Goal: Task Accomplishment & Management: Use online tool/utility

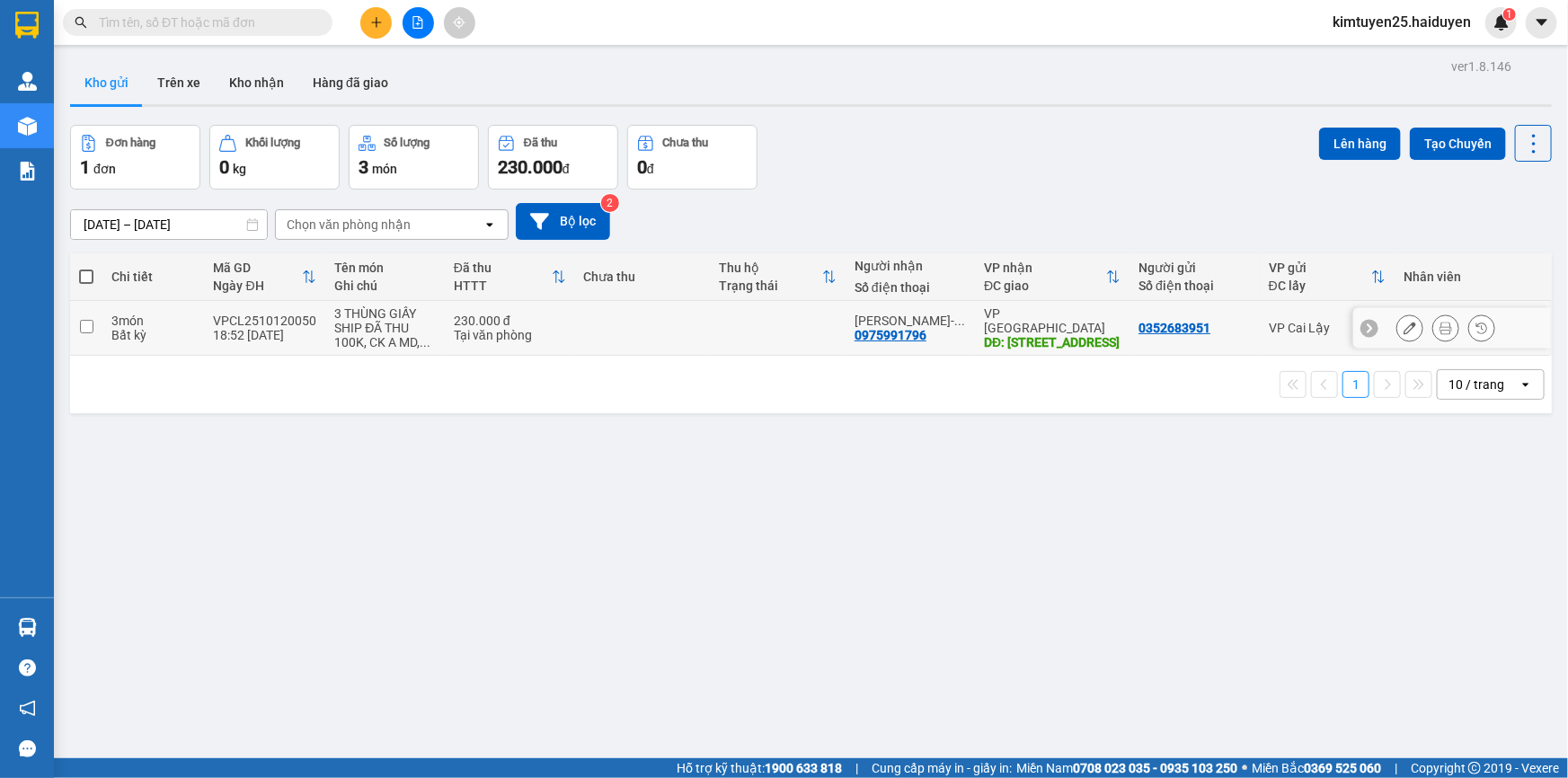
click at [662, 347] on td at bounding box center [643, 328] width 136 height 54
checkbox input "true"
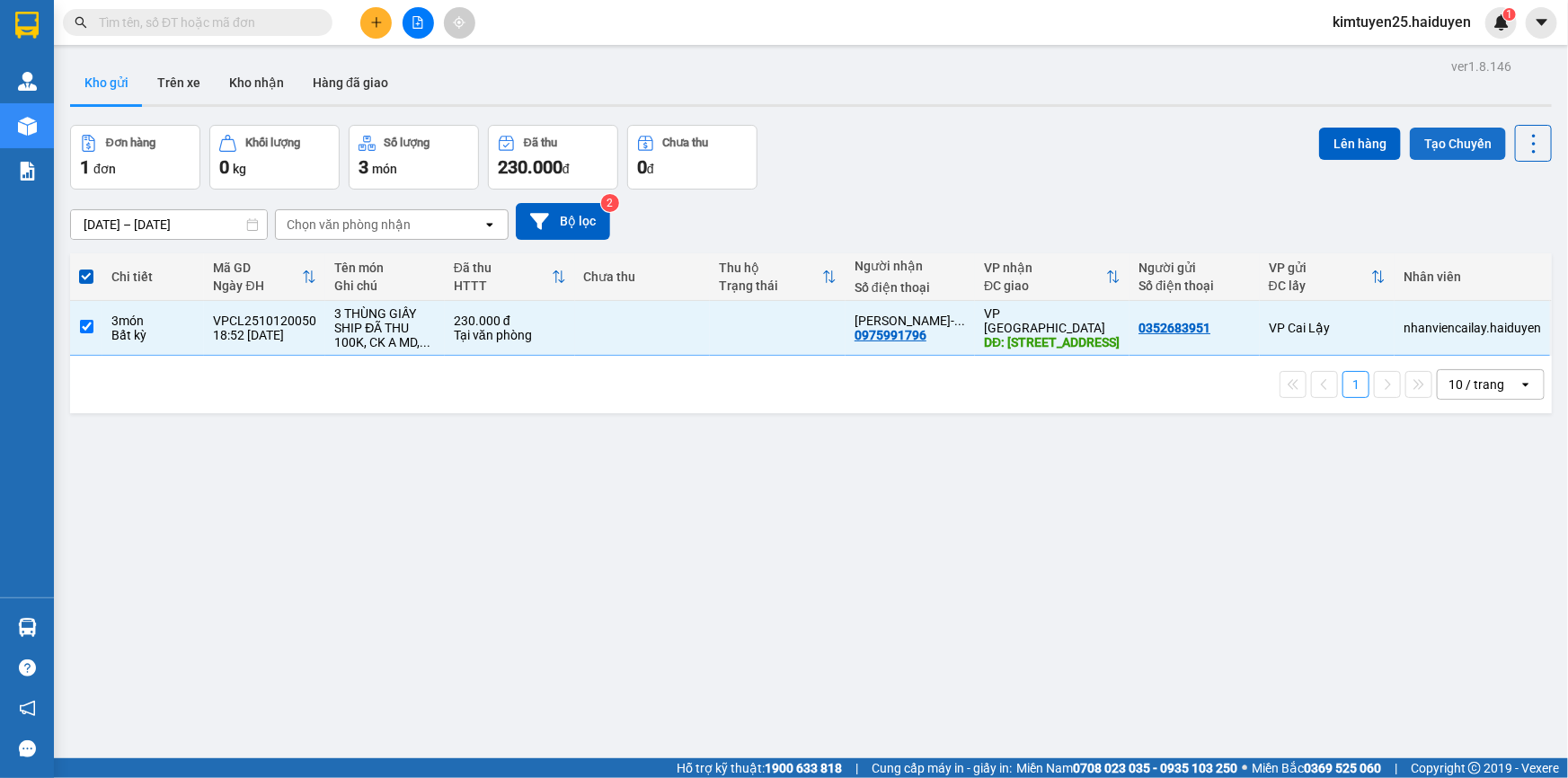
click at [1442, 147] on button "Tạo Chuyến" at bounding box center [1457, 143] width 96 height 32
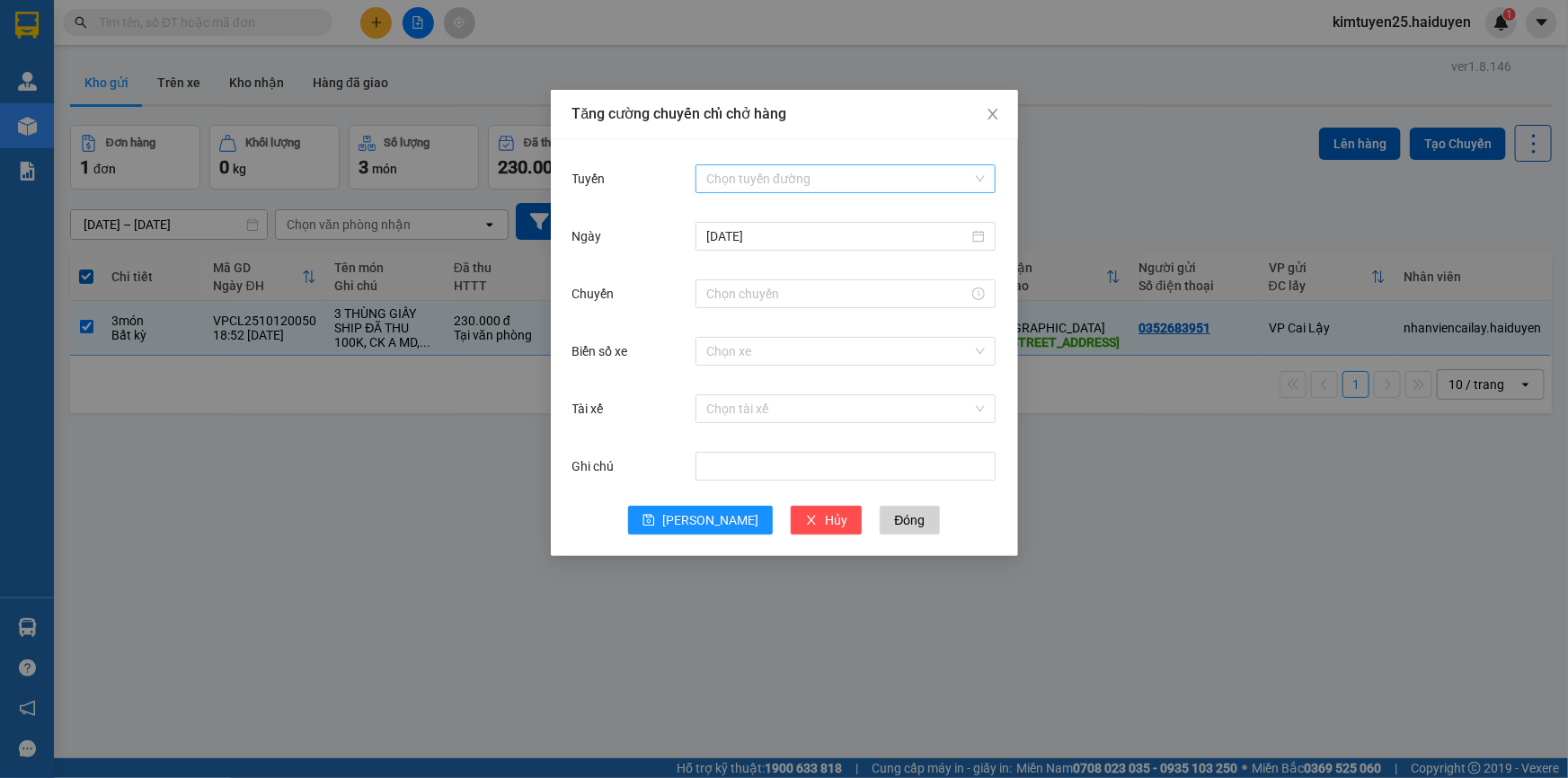
click at [726, 176] on input "Tuyến" at bounding box center [839, 178] width 266 height 27
click at [740, 243] on div "Cái Bè - [GEOGRAPHIC_DATA]" at bounding box center [845, 243] width 278 height 19
click at [773, 297] on input "Chuyến" at bounding box center [837, 294] width 262 height 19
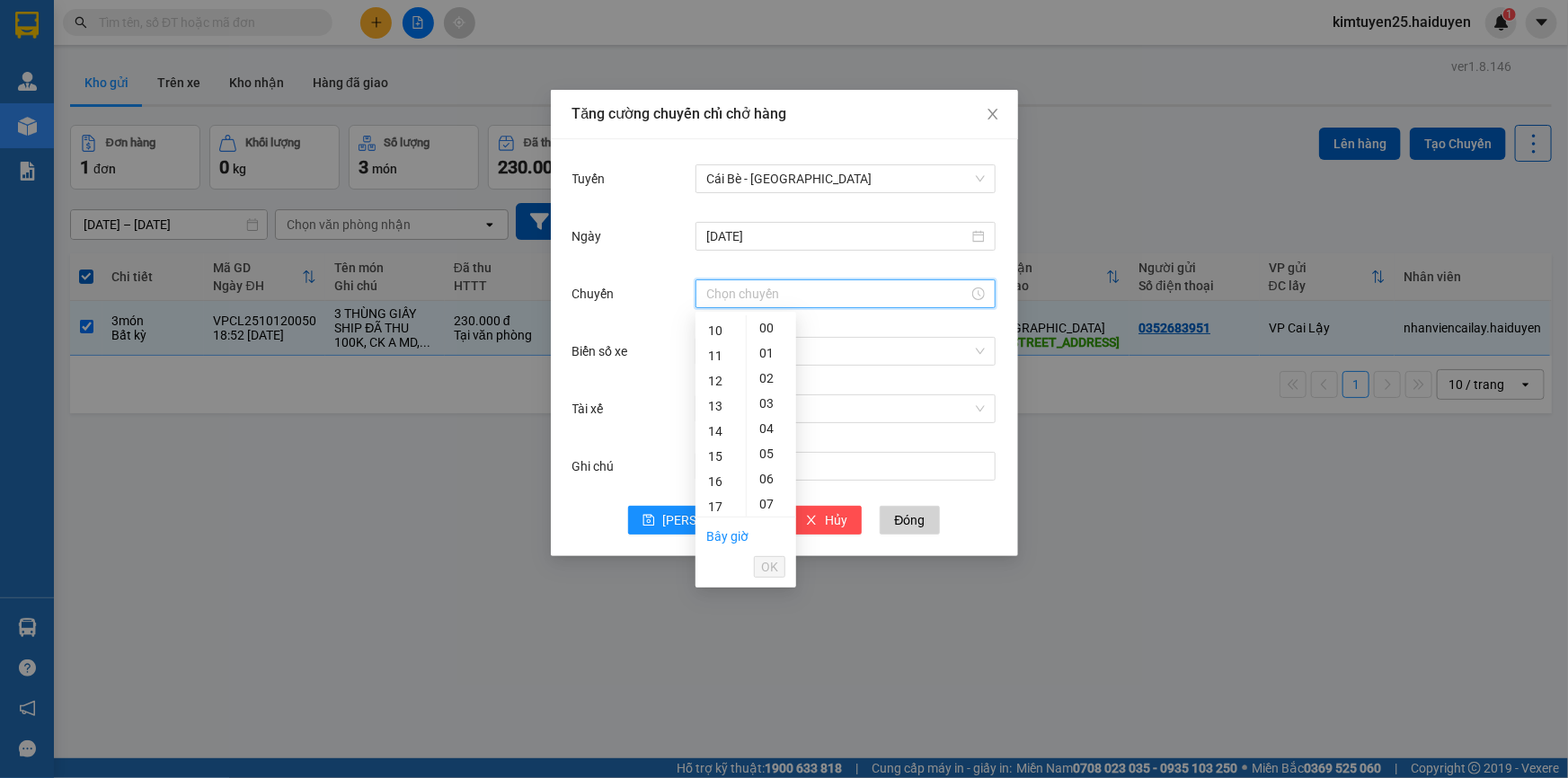
scroll to position [237, 0]
click at [714, 472] on div "18" at bounding box center [721, 478] width 50 height 25
click at [769, 379] on div "31" at bounding box center [771, 378] width 49 height 25
type input "18:31"
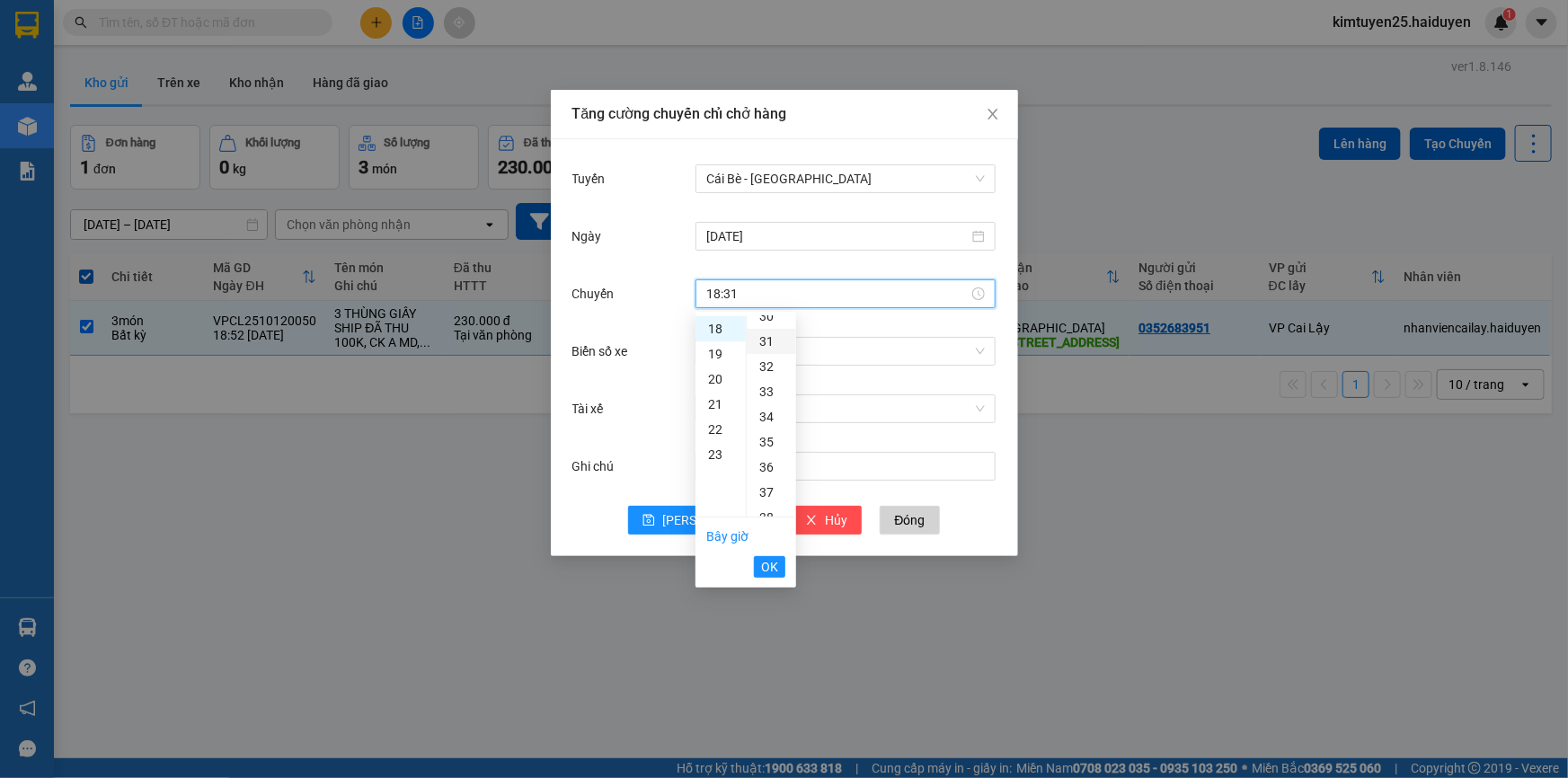
scroll to position [780, 0]
click at [771, 564] on span "OK" at bounding box center [769, 567] width 17 height 19
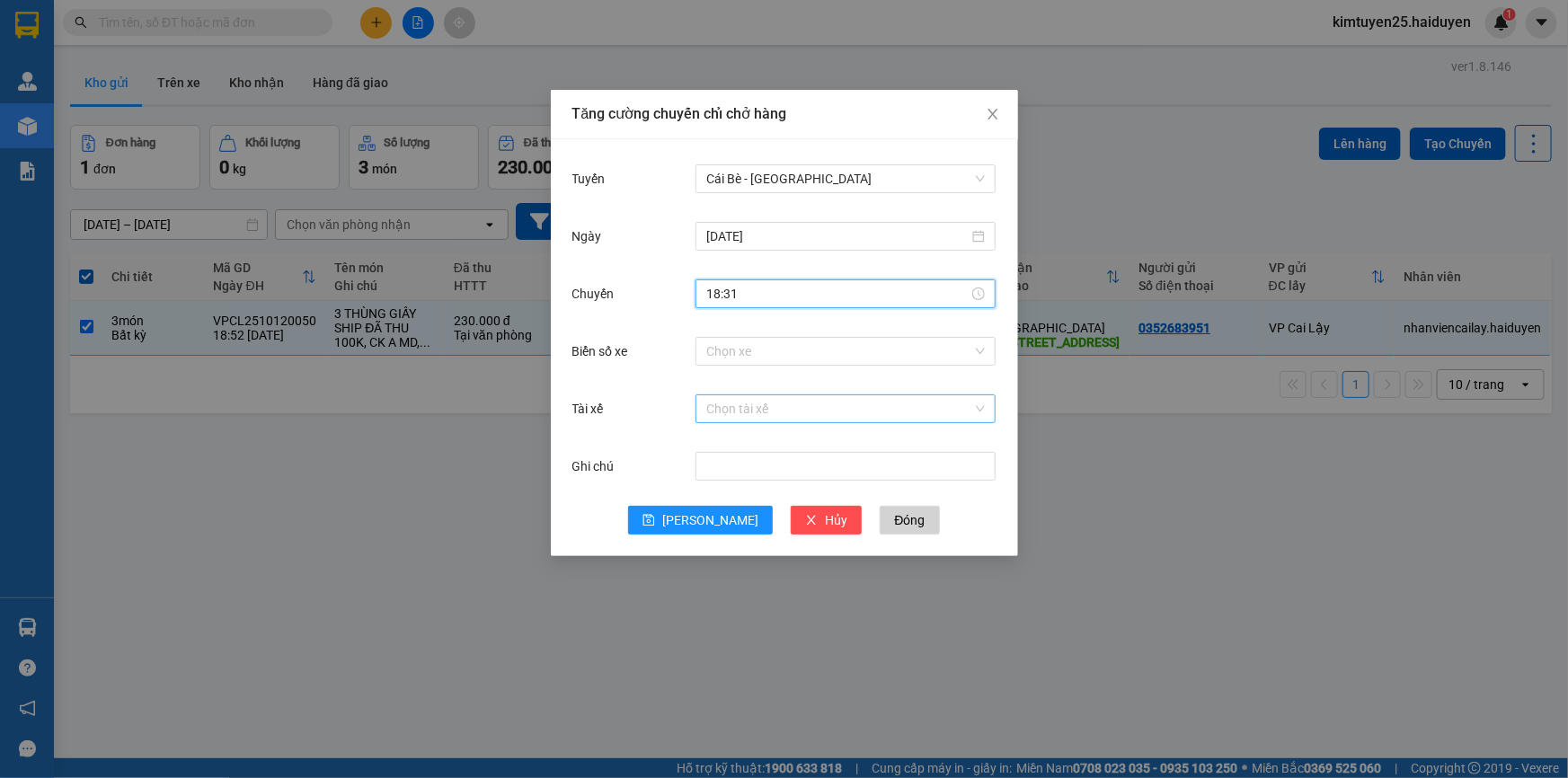
click at [725, 406] on input "Tài xế" at bounding box center [839, 408] width 266 height 27
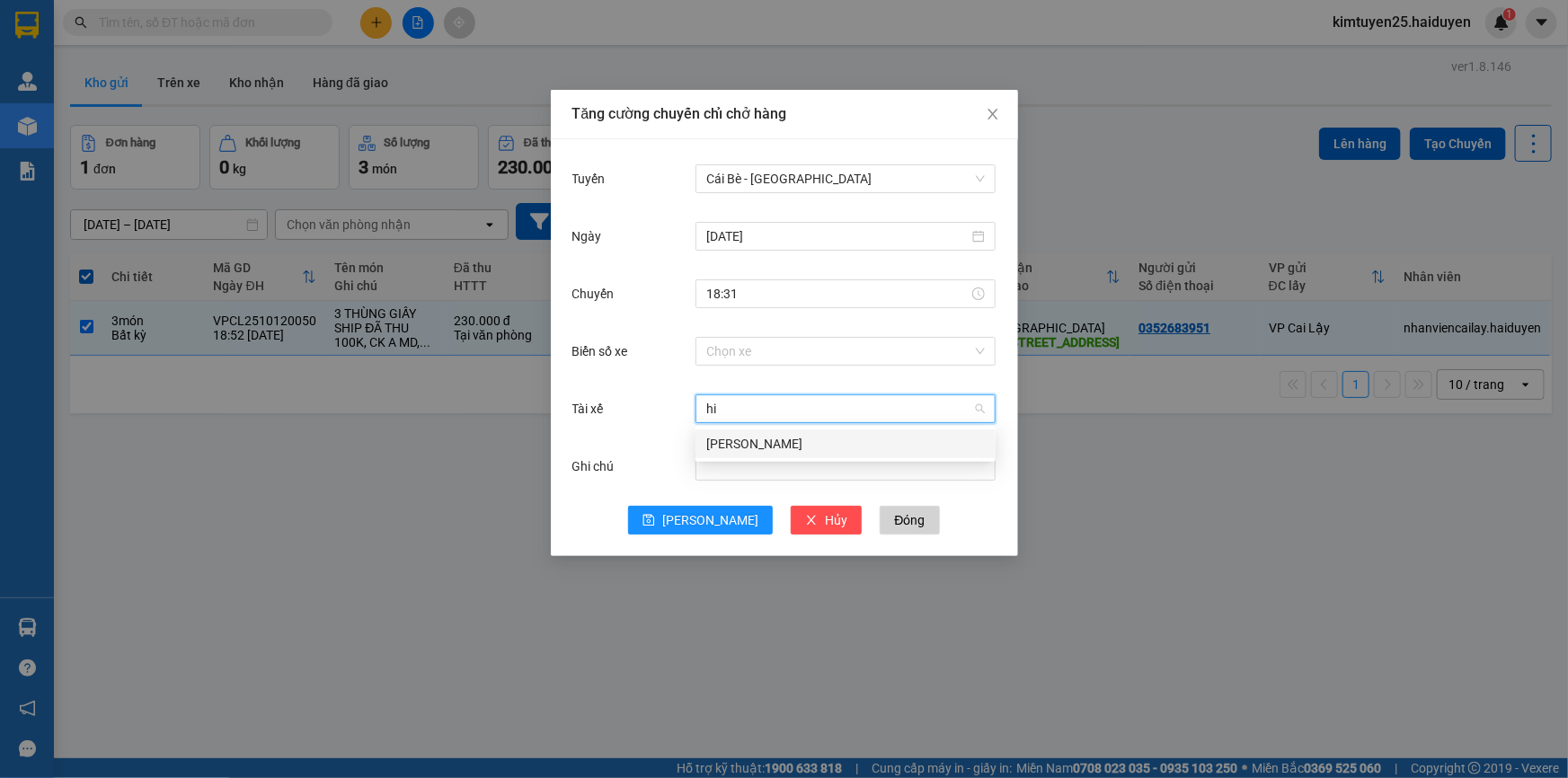
type input "h"
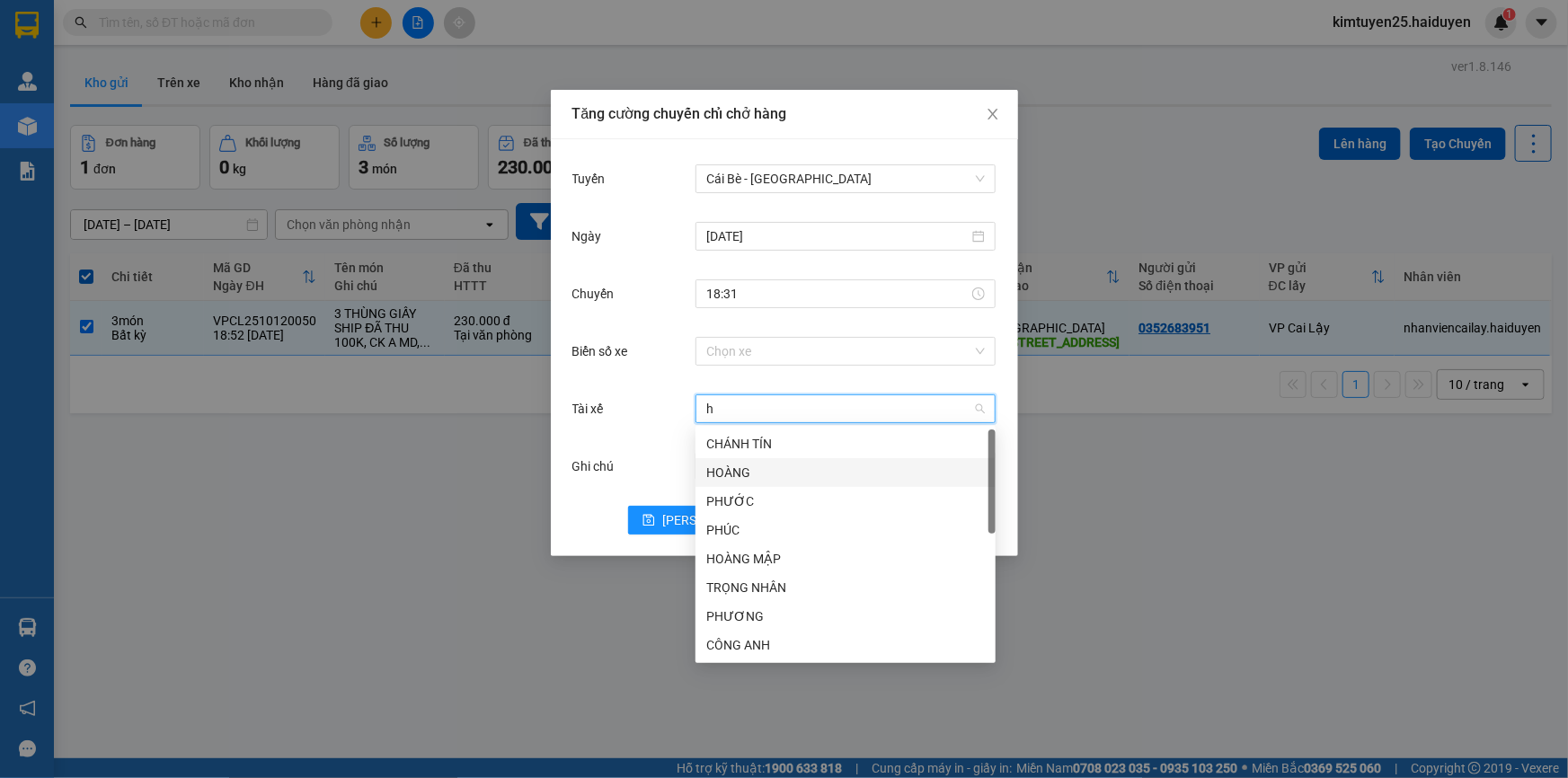
click at [740, 474] on div "HOÀNG" at bounding box center [845, 472] width 278 height 19
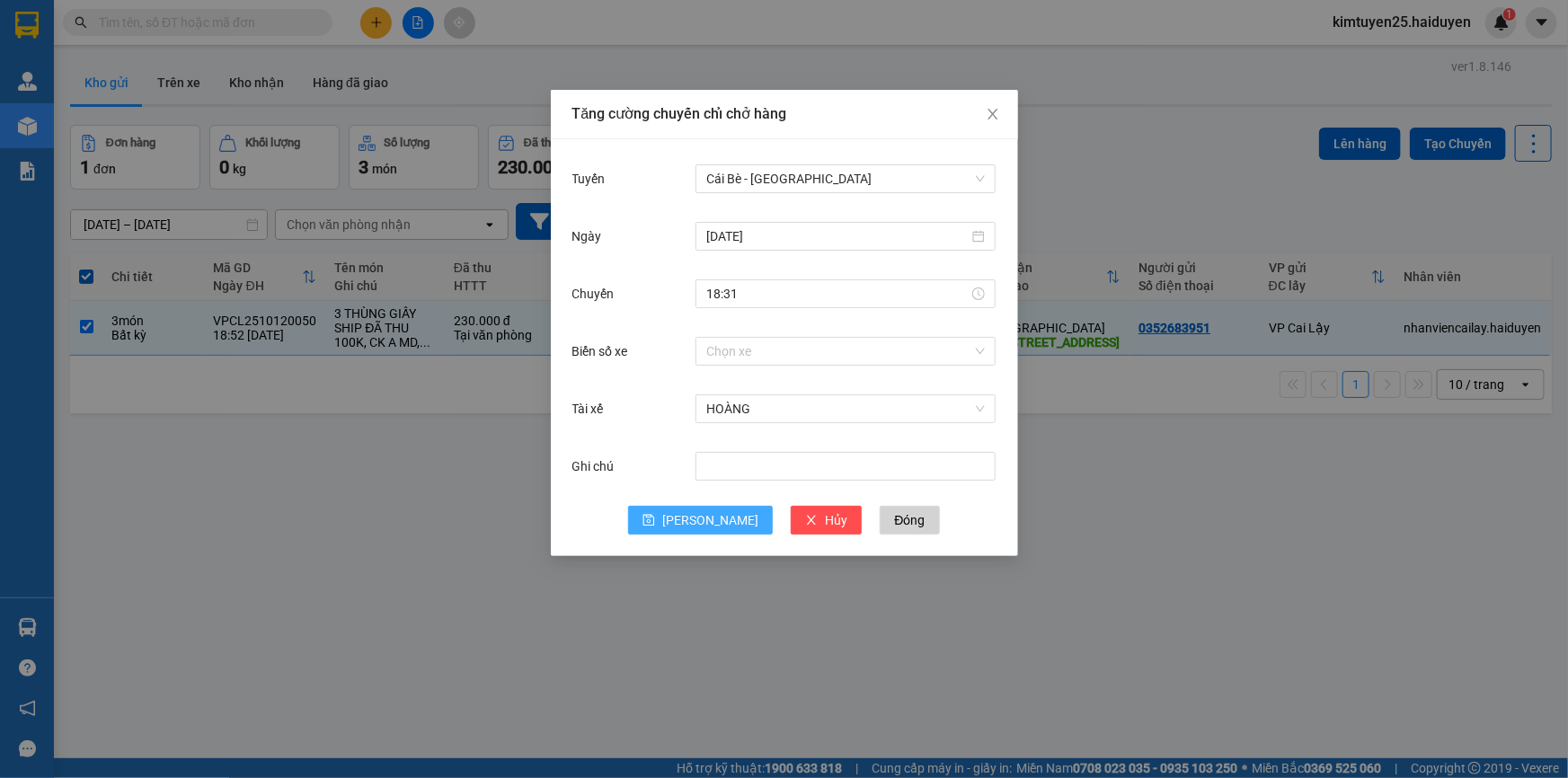
click at [700, 528] on button "Lưu" at bounding box center [700, 520] width 145 height 29
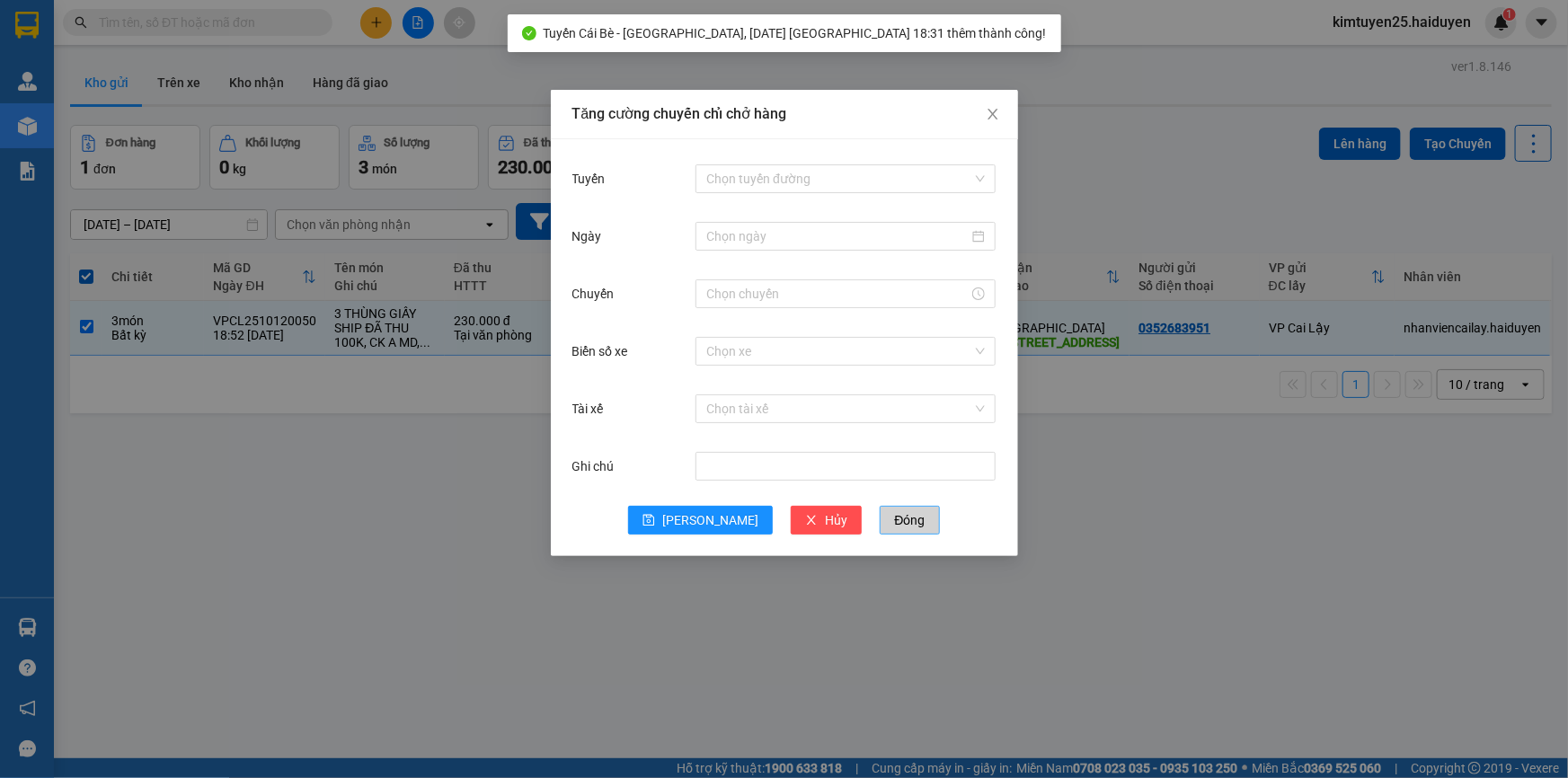
click at [891, 505] on button "Đóng" at bounding box center [909, 520] width 59 height 29
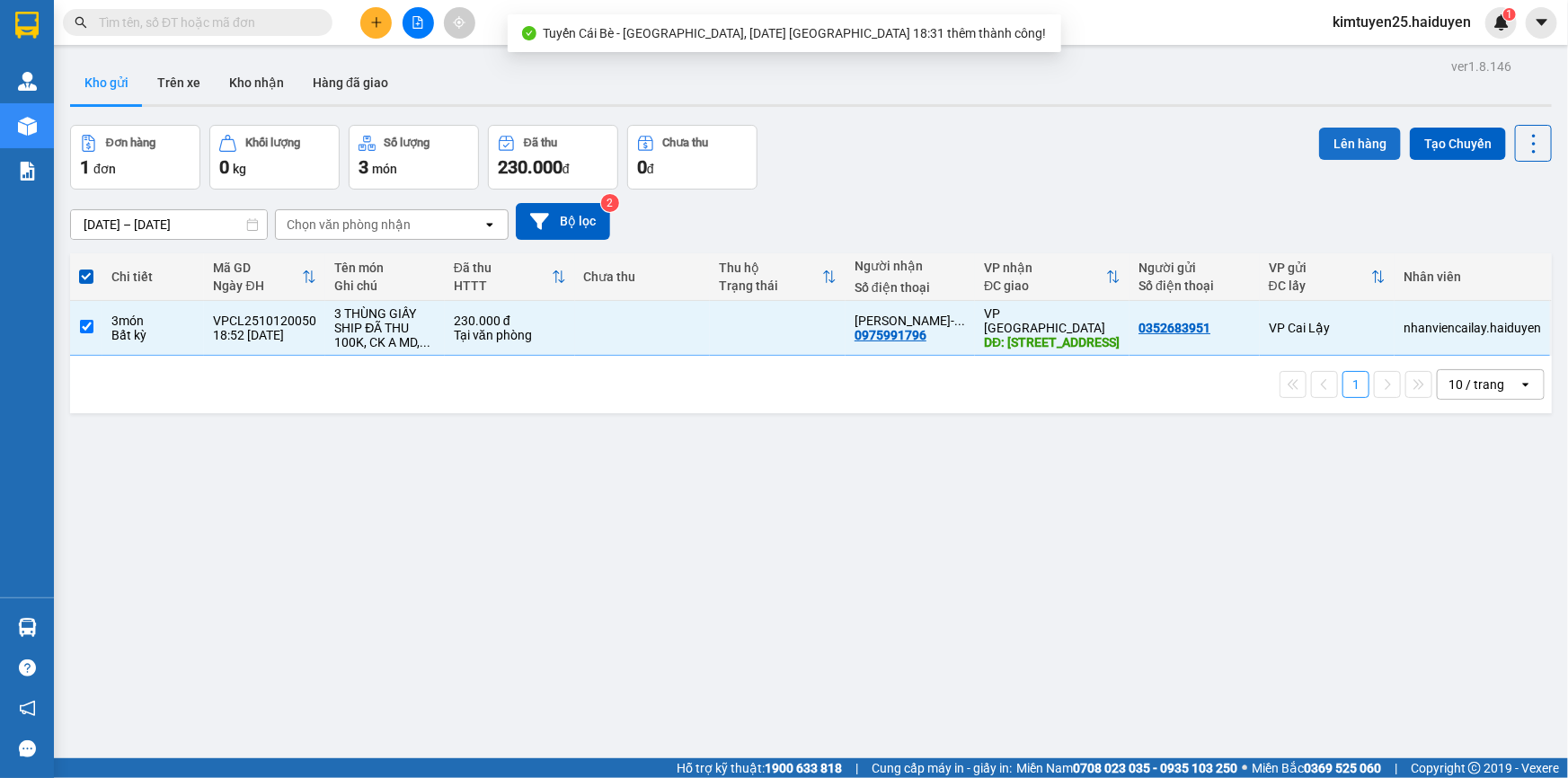
click at [1356, 139] on button "Lên hàng" at bounding box center [1359, 143] width 82 height 32
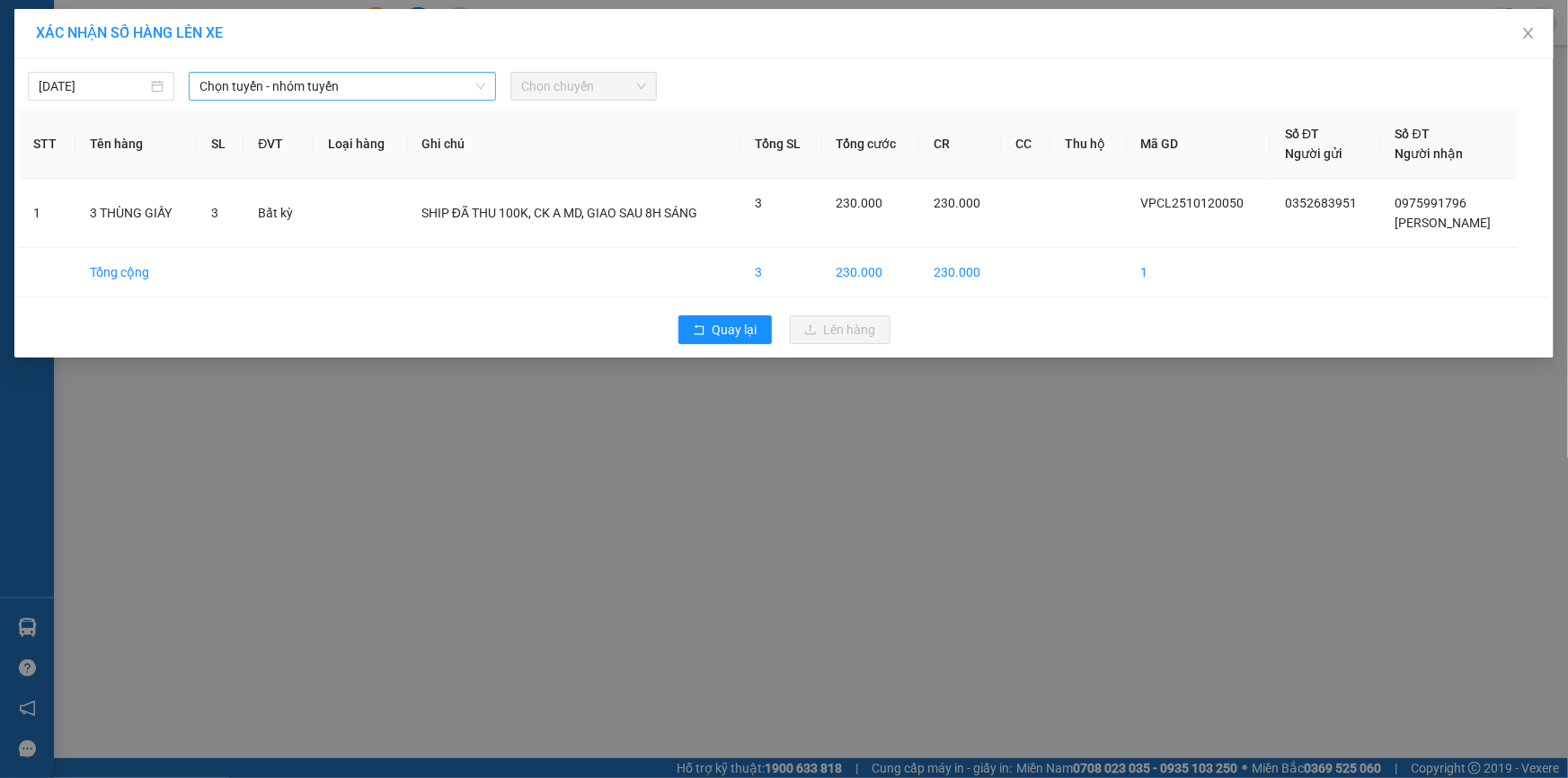
click at [227, 81] on span "Chọn tuyến - nhóm tuyến" at bounding box center [343, 86] width 285 height 27
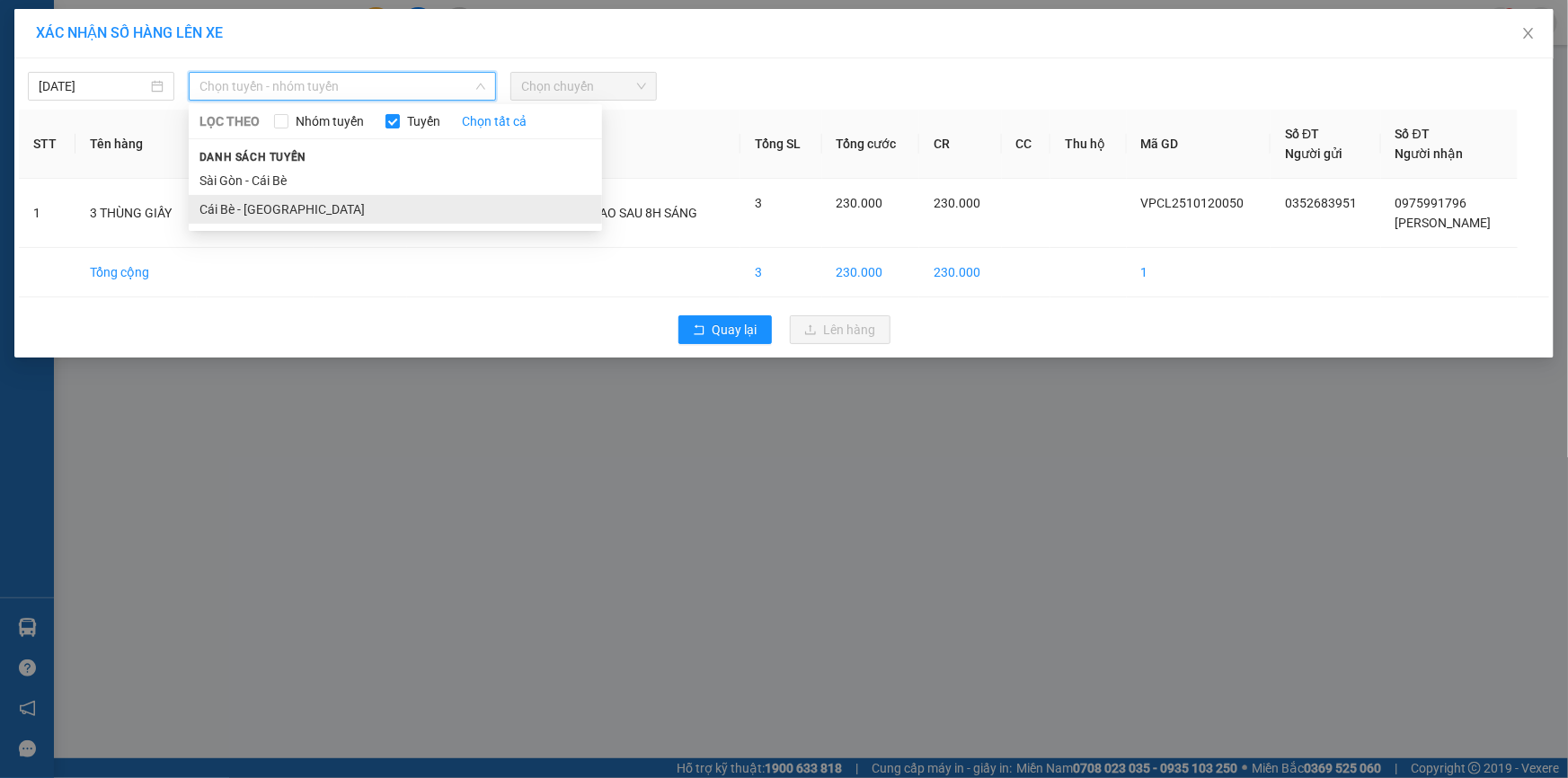
click at [298, 208] on li "Cái Bè - Sài Gòn" at bounding box center [395, 210] width 413 height 29
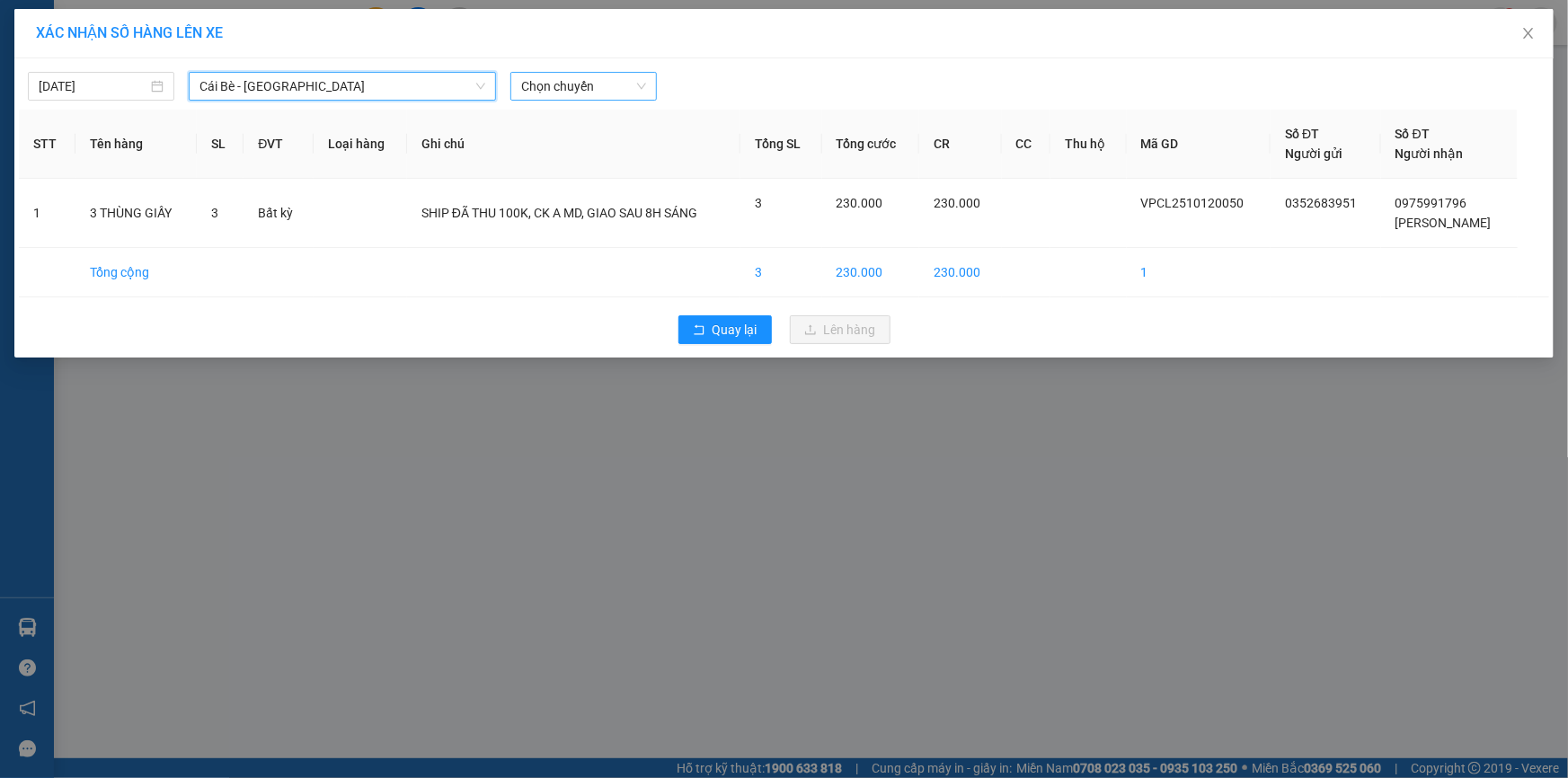
click at [601, 84] on span "Chọn chuyến" at bounding box center [583, 86] width 125 height 27
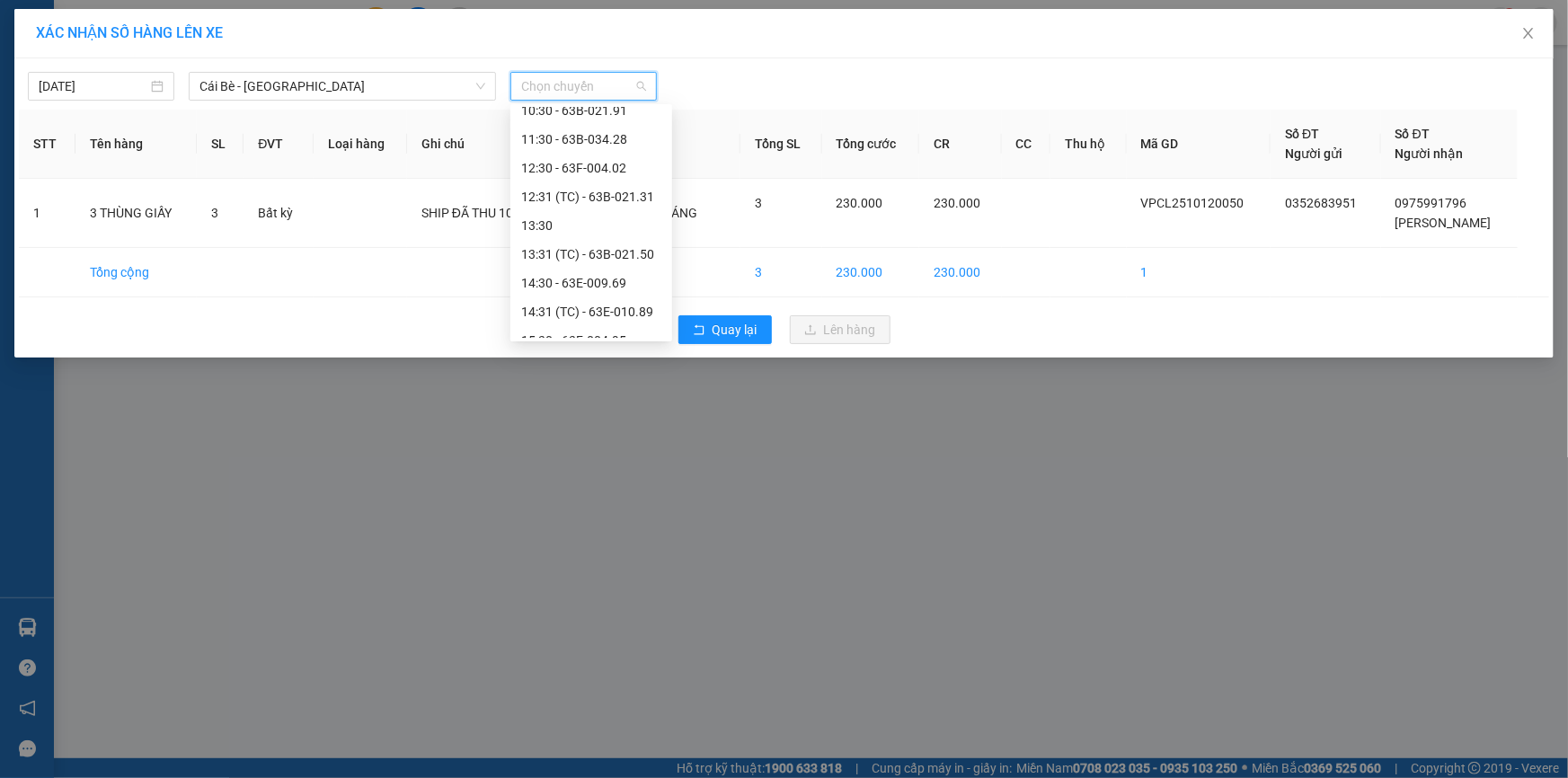
scroll to position [545, 0]
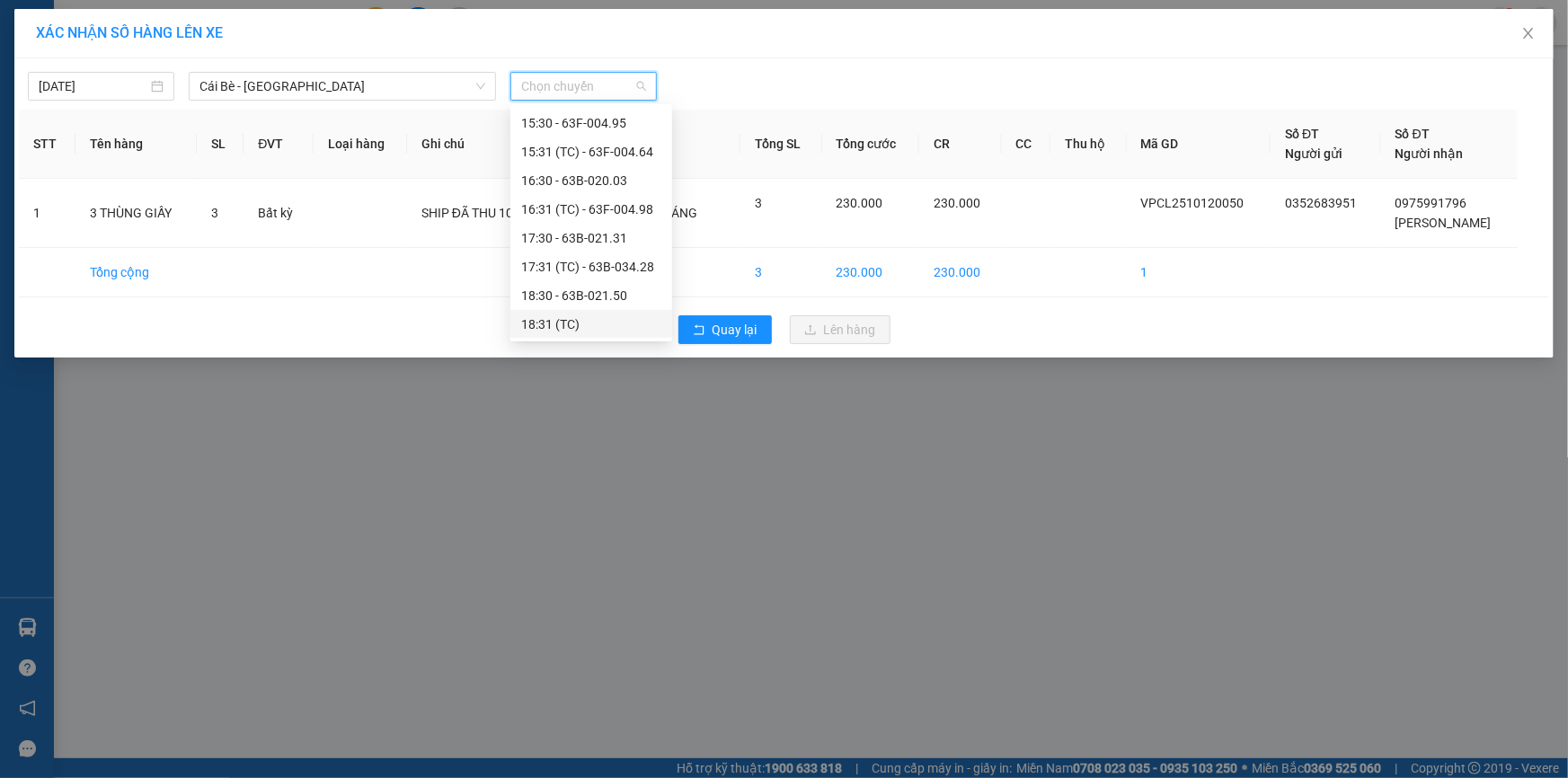
click at [617, 327] on div "18:31 (TC)" at bounding box center [591, 324] width 140 height 19
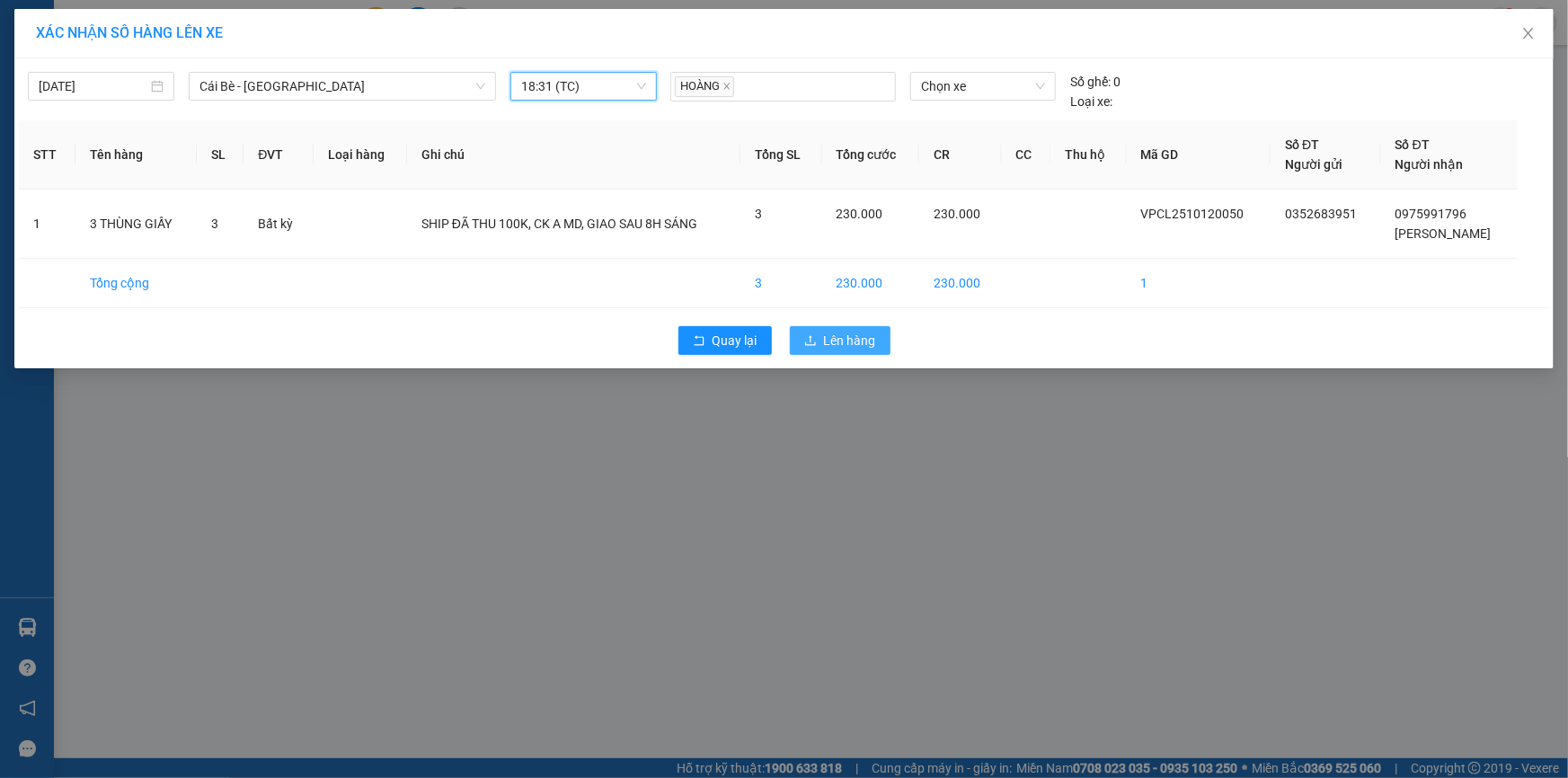
click at [825, 339] on span "Lên hàng" at bounding box center [850, 340] width 52 height 19
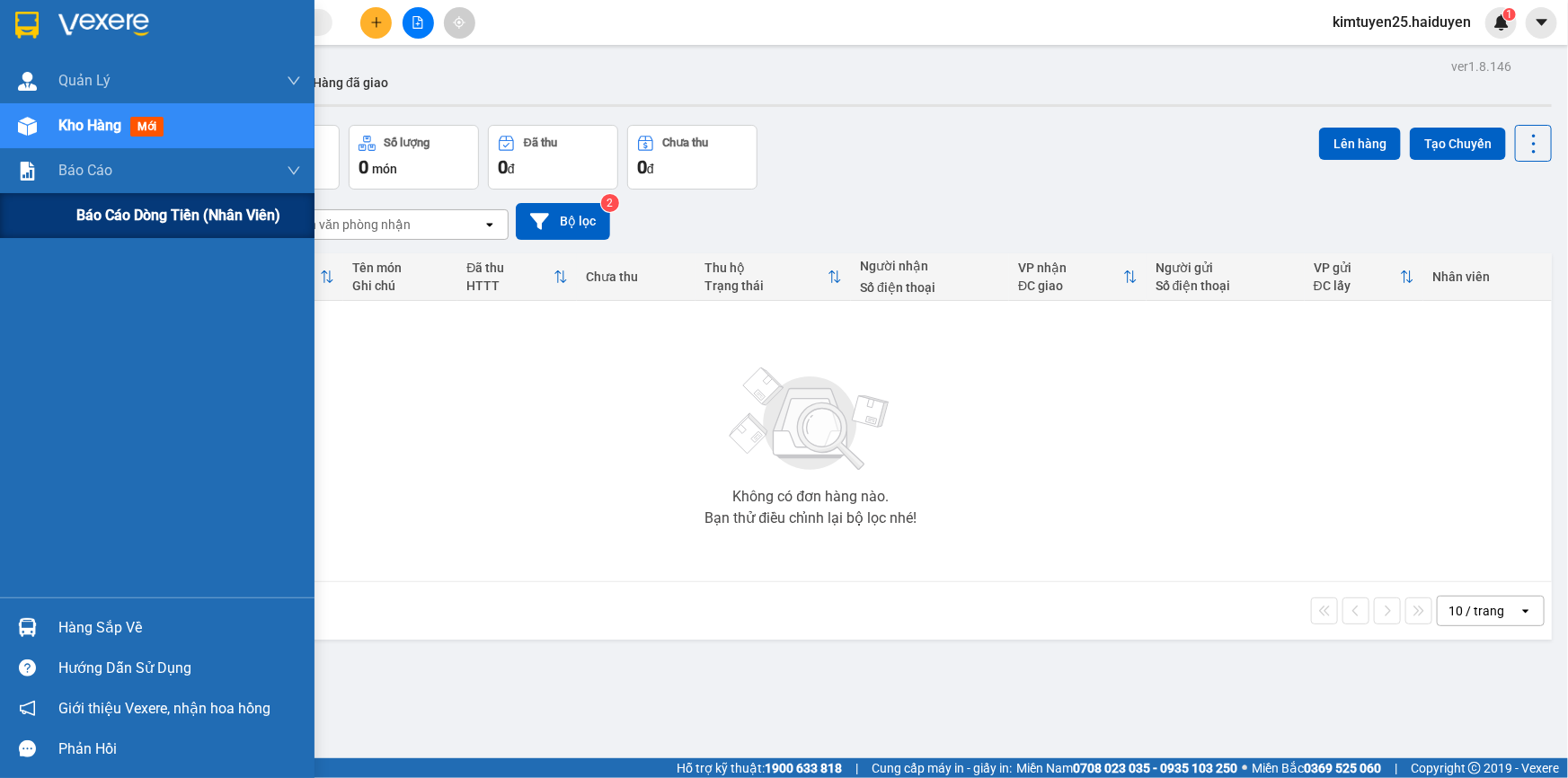
click at [91, 205] on span "Báo cáo dòng tiền (nhân viên)" at bounding box center [179, 214] width 204 height 22
